Goal: Transaction & Acquisition: Download file/media

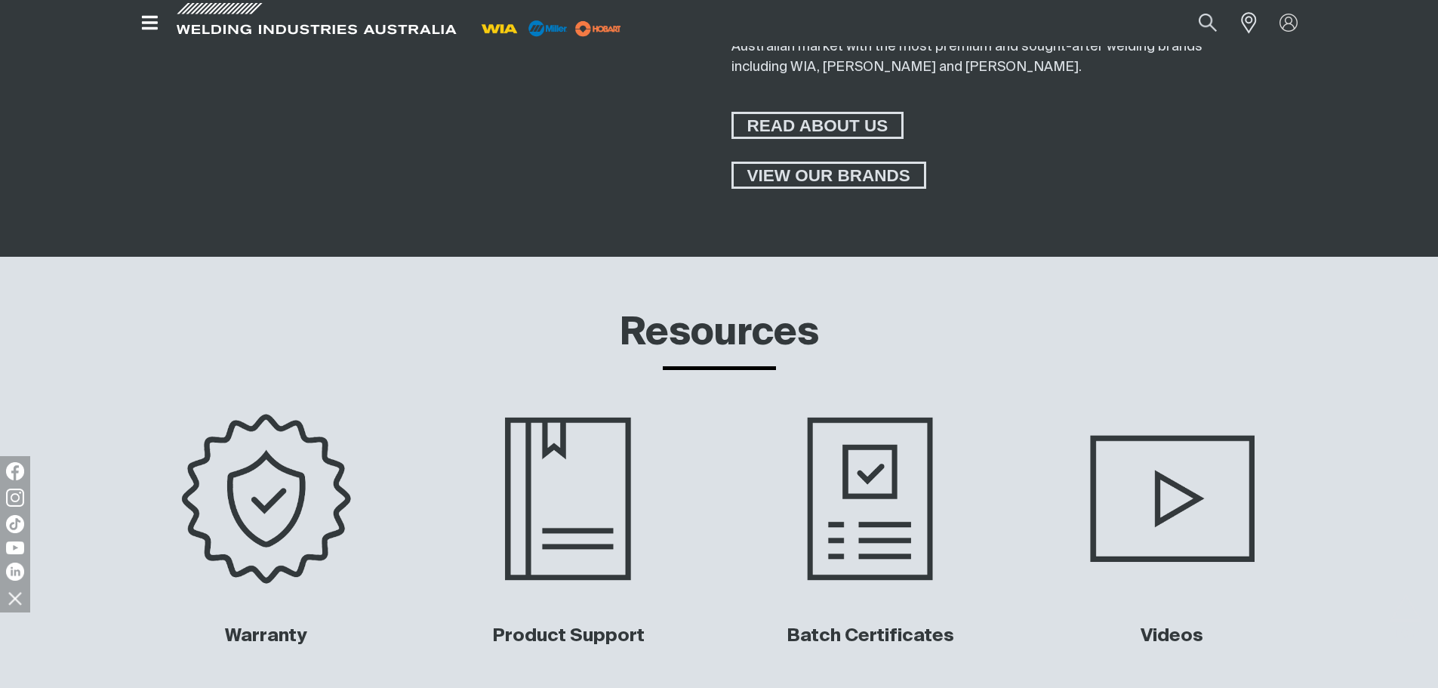
scroll to position [5695, 0]
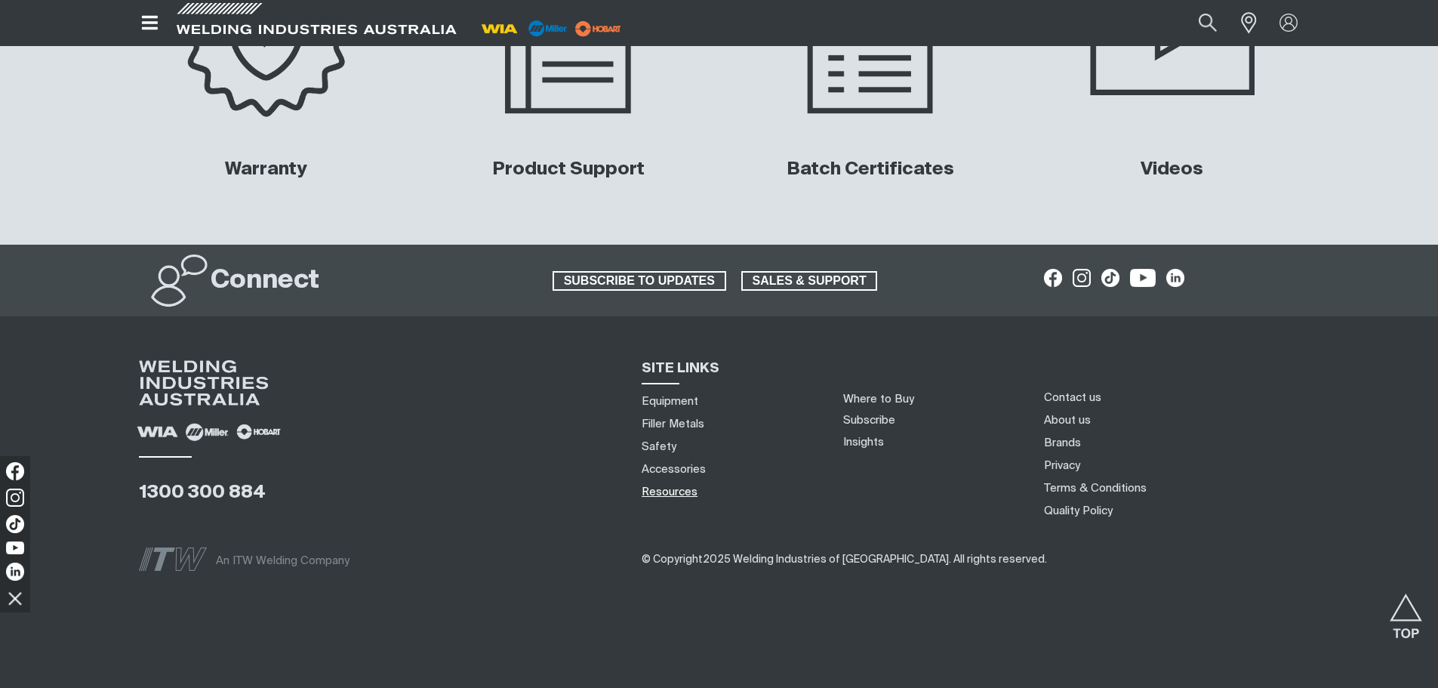
click at [684, 487] on link "Resources" at bounding box center [670, 492] width 56 height 16
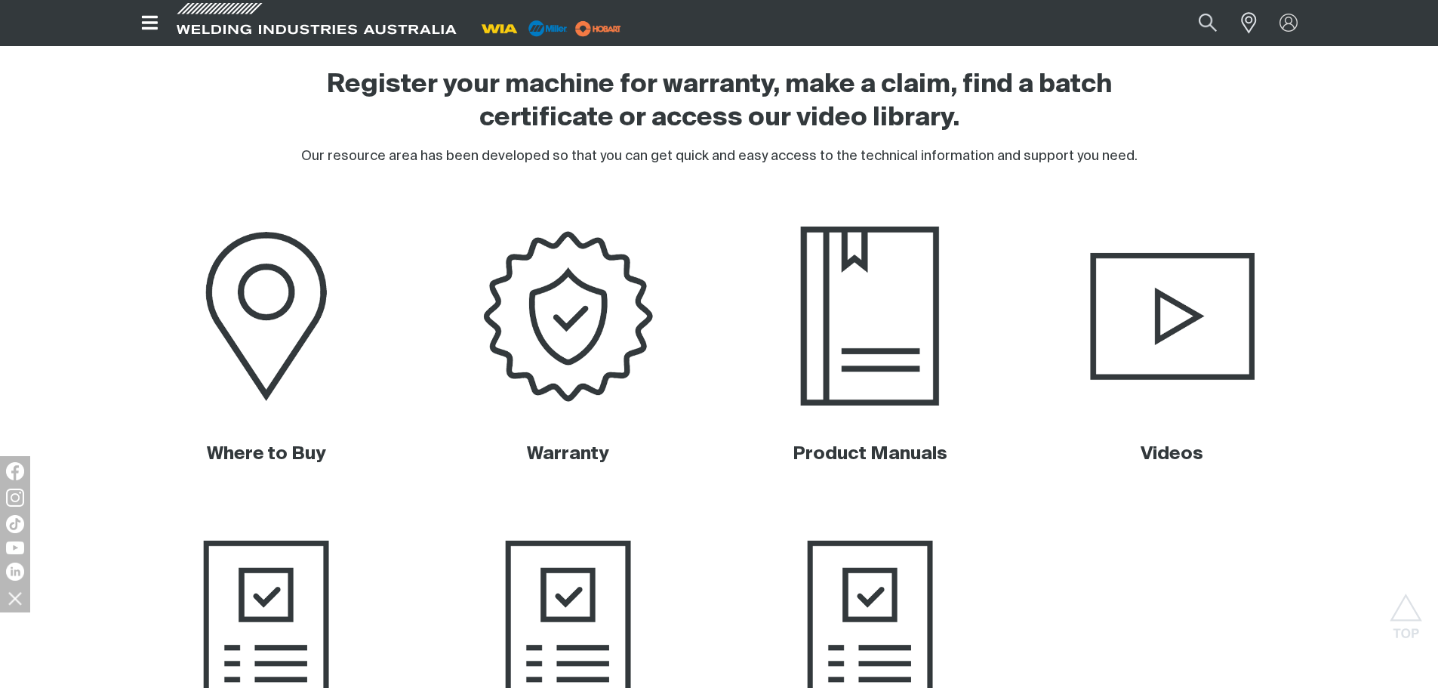
scroll to position [453, 0]
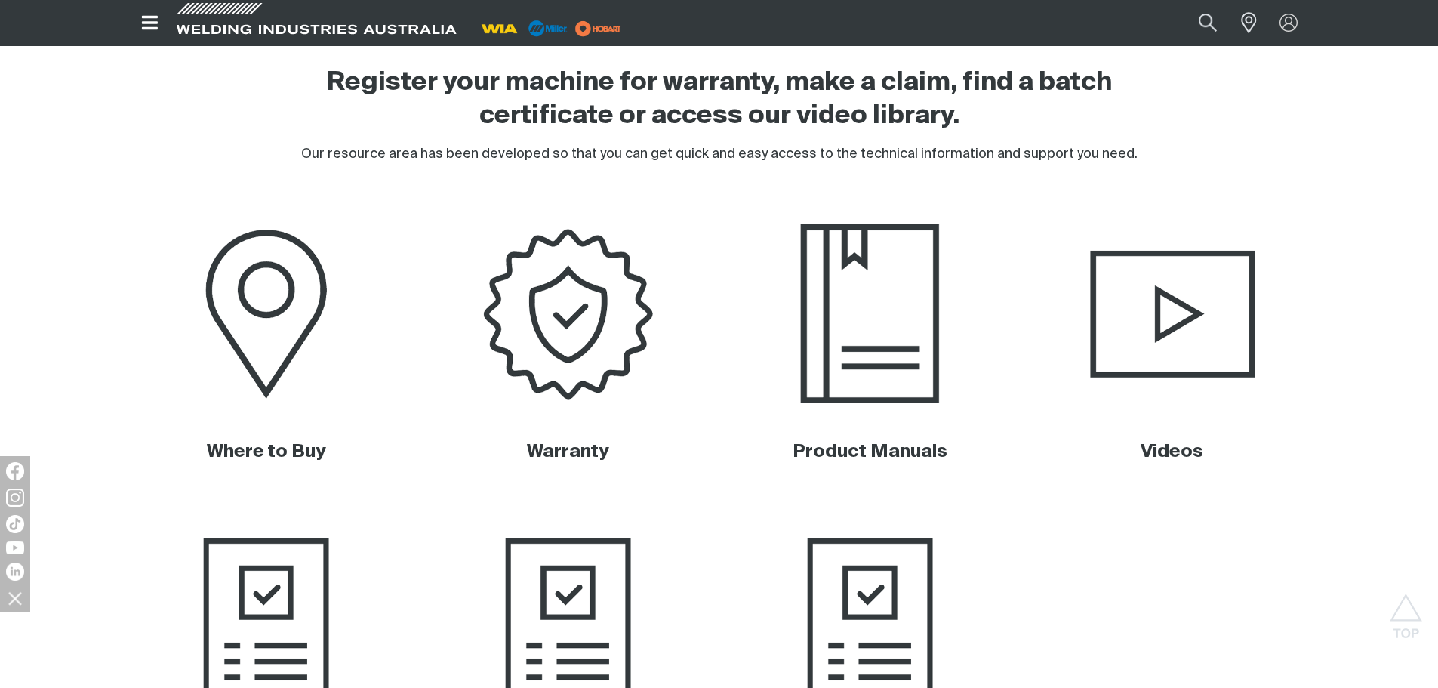
click at [840, 319] on img at bounding box center [870, 314] width 306 height 204
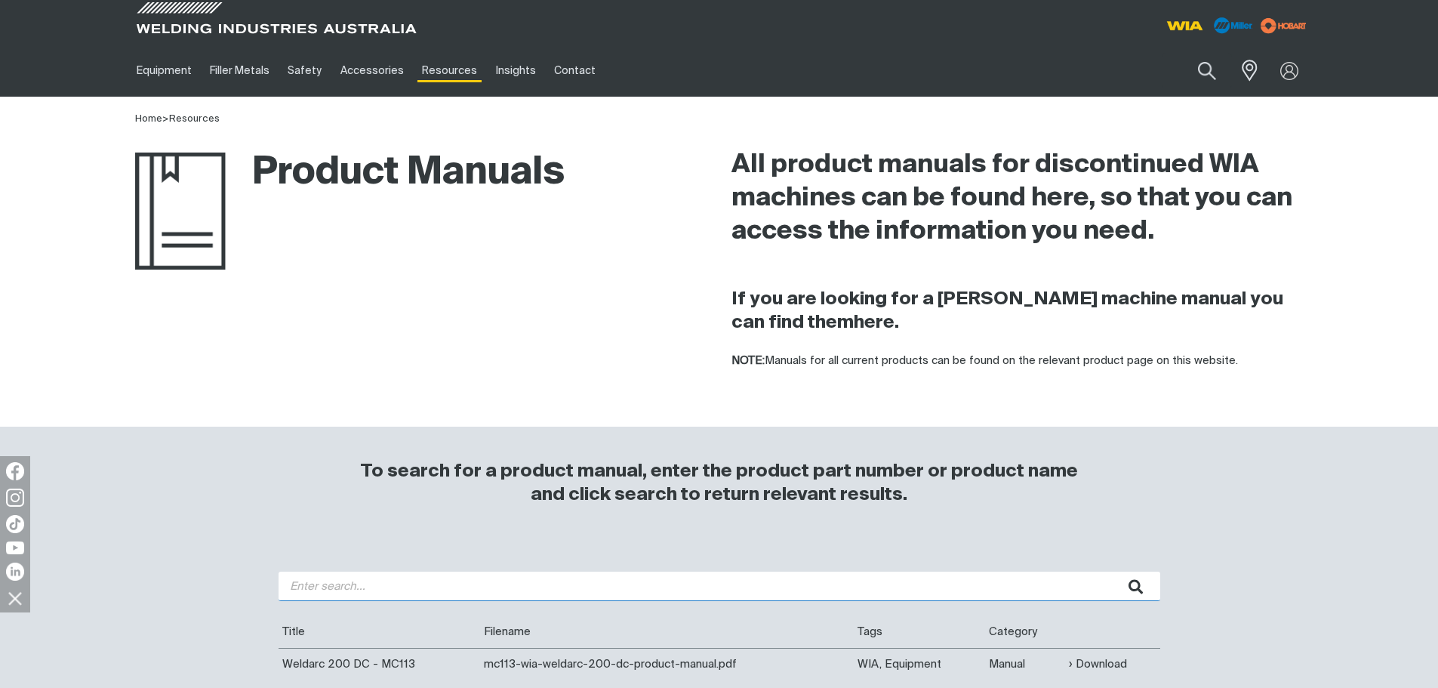
click at [432, 575] on input "search" at bounding box center [720, 586] width 882 height 29
type input "cp133-2"
click at [1113, 572] on button "submit" at bounding box center [1137, 586] width 48 height 29
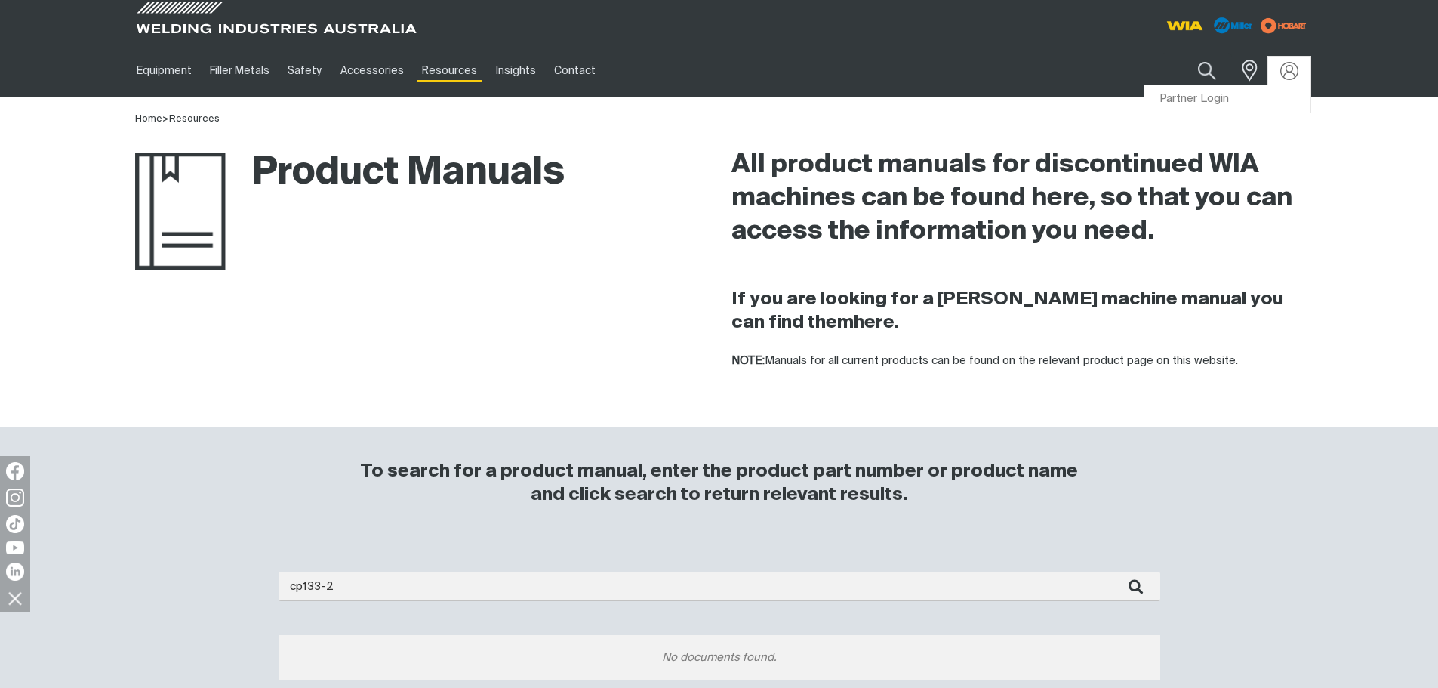
click at [1281, 58] on div at bounding box center [1290, 71] width 42 height 29
click at [1271, 101] on link "Partner Login" at bounding box center [1228, 99] width 166 height 28
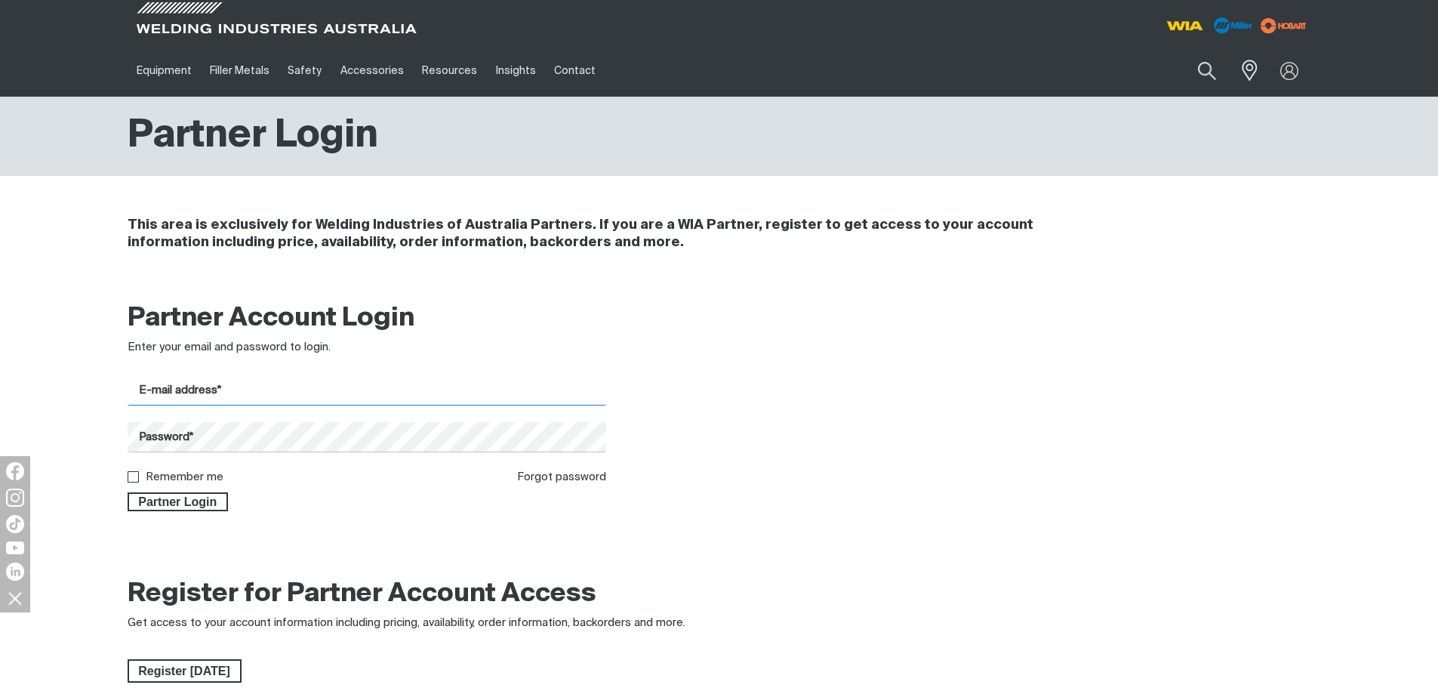
type input "[EMAIL_ADDRESS][DOMAIN_NAME]"
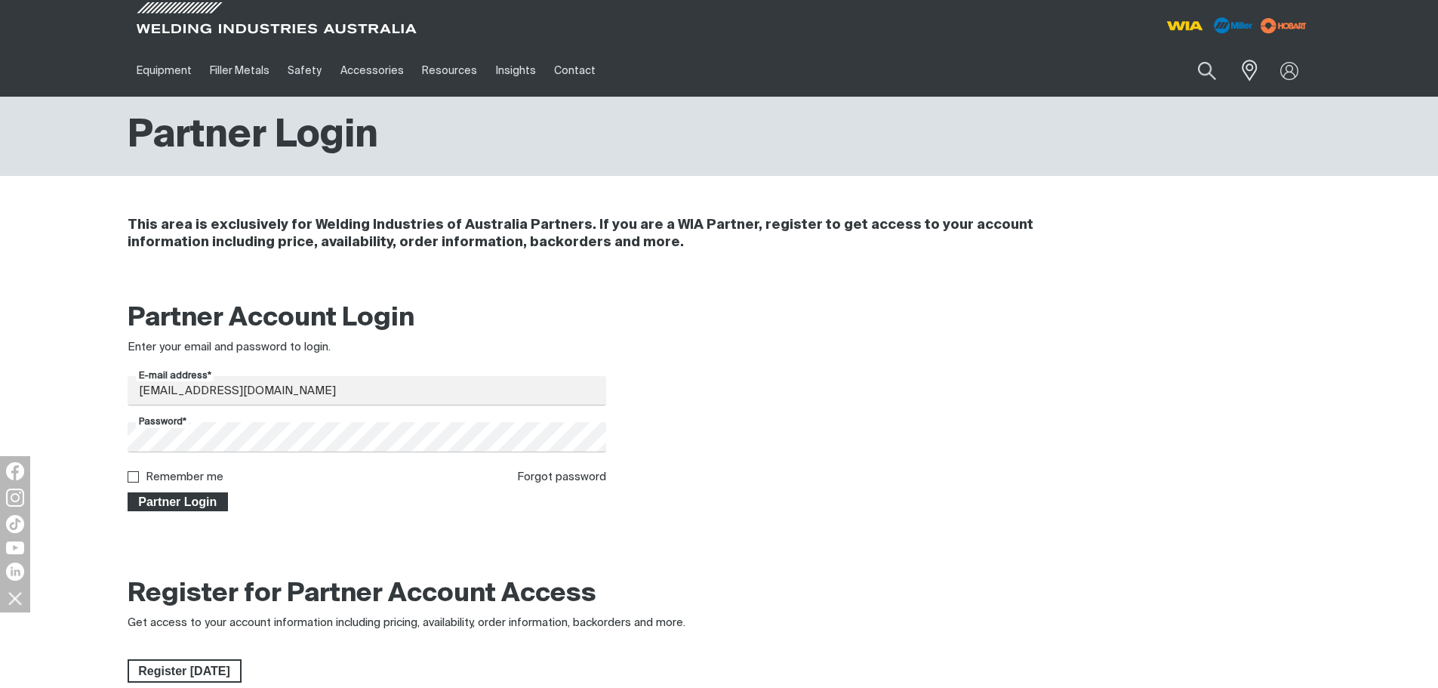
click at [180, 495] on span "Partner Login" at bounding box center [178, 502] width 98 height 20
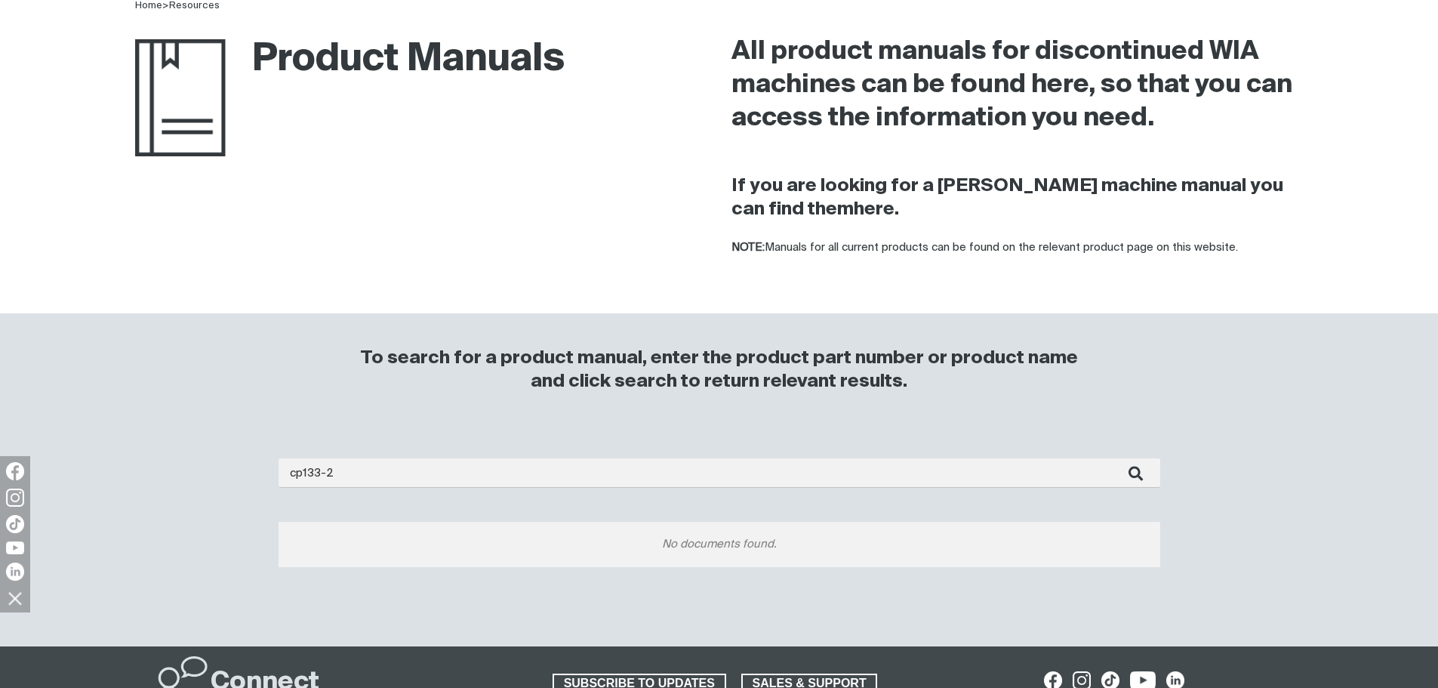
scroll to position [151, 0]
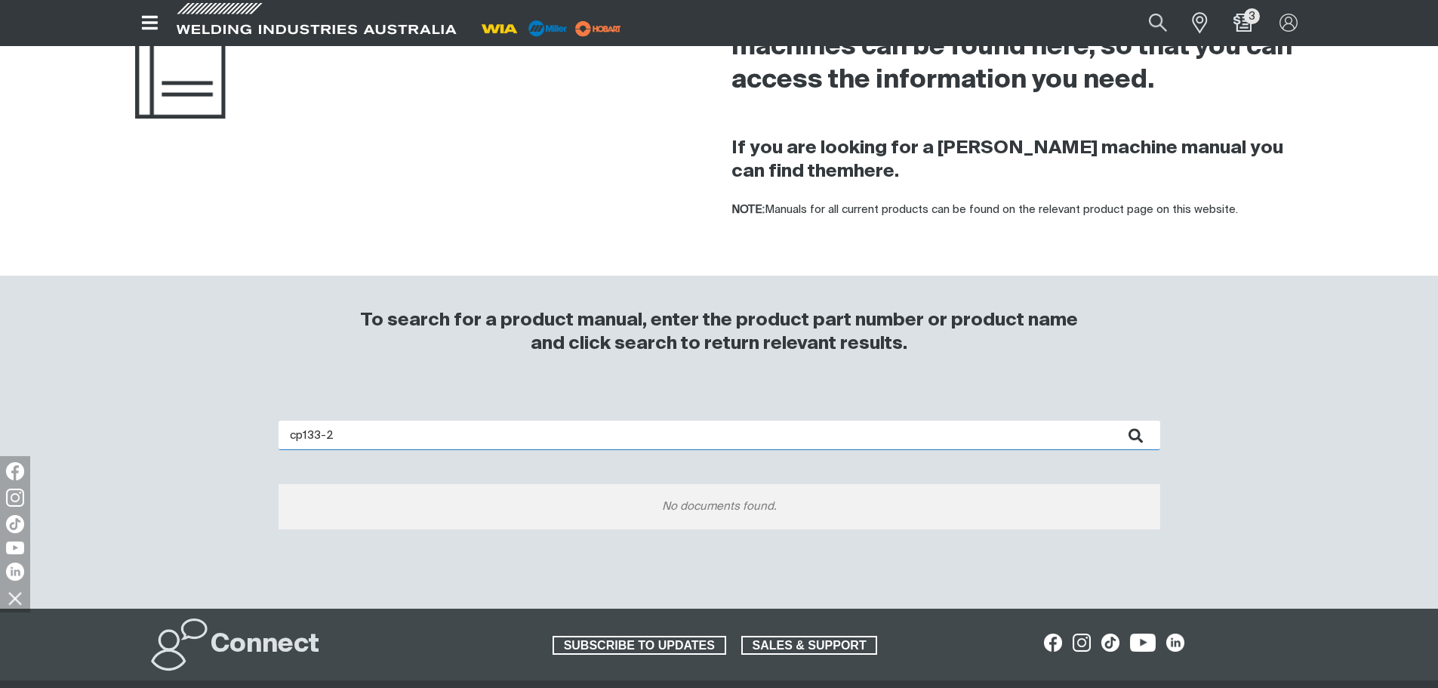
click at [368, 428] on input "cp133-2" at bounding box center [720, 435] width 882 height 29
type input "cp133"
click at [1113, 421] on button "submit" at bounding box center [1137, 435] width 48 height 29
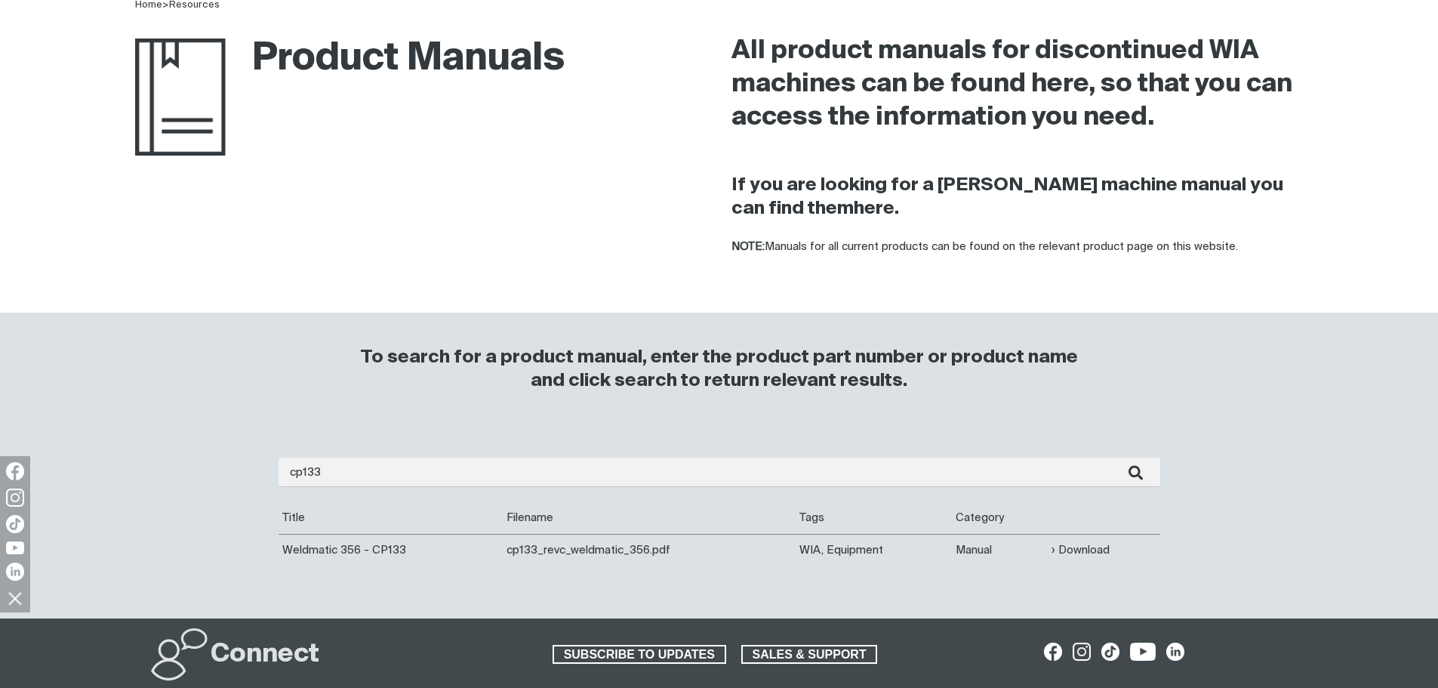
scroll to position [151, 0]
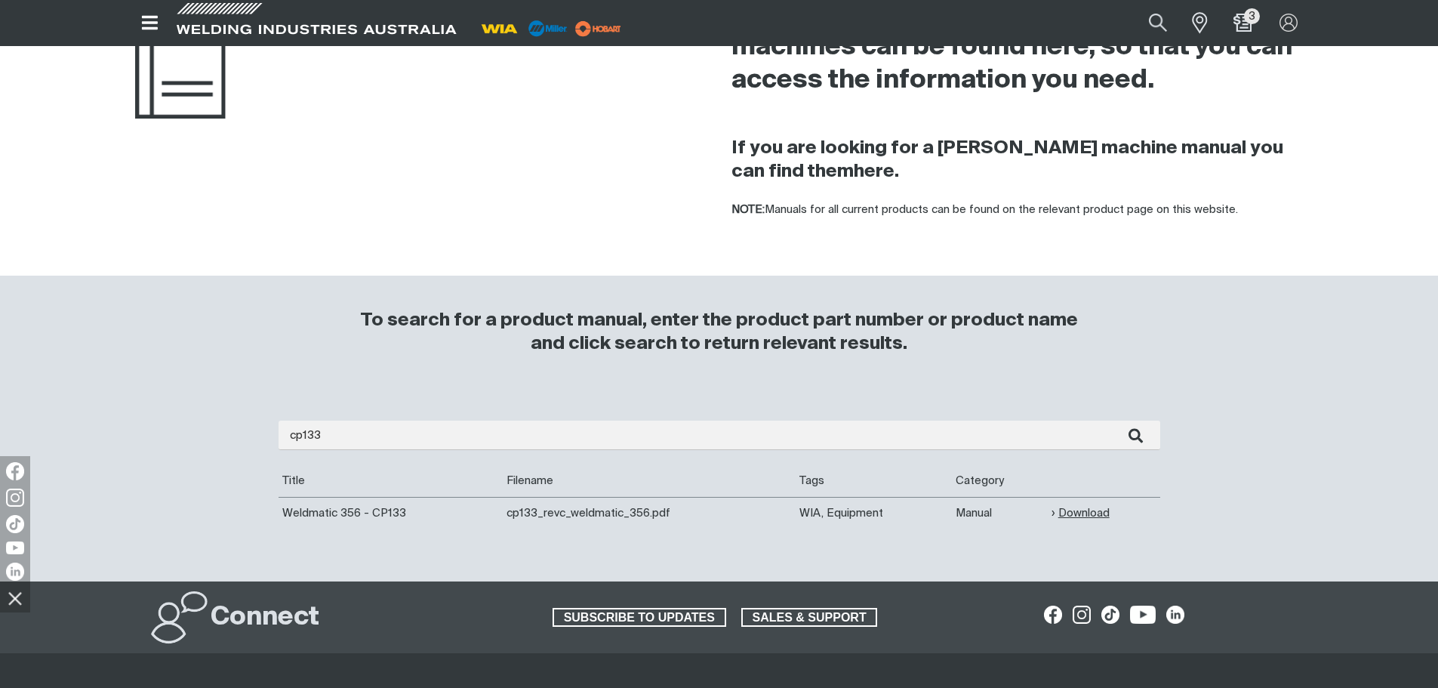
click at [1082, 516] on link "Download" at bounding box center [1081, 512] width 58 height 17
